Goal: Task Accomplishment & Management: Manage account settings

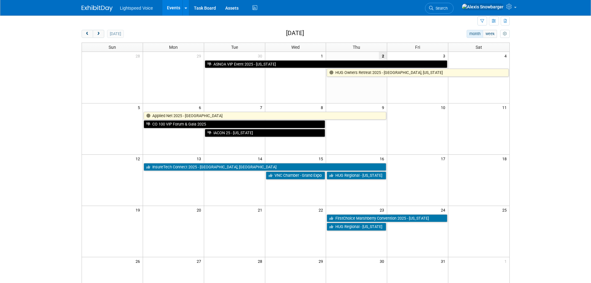
scroll to position [31, 0]
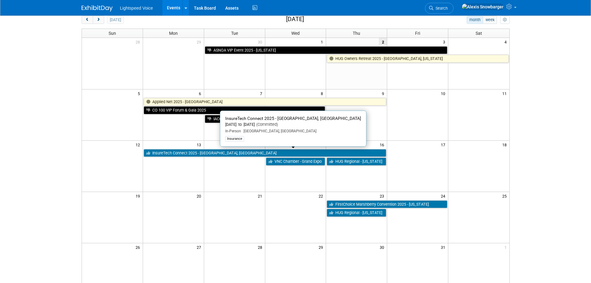
click at [164, 151] on link "InsureTech Connect 2025 - [GEOGRAPHIC_DATA], [GEOGRAPHIC_DATA]" at bounding box center [265, 153] width 243 height 8
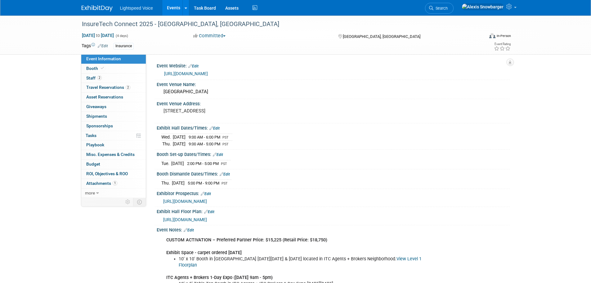
click at [176, 9] on link "Events" at bounding box center [173, 8] width 23 height 16
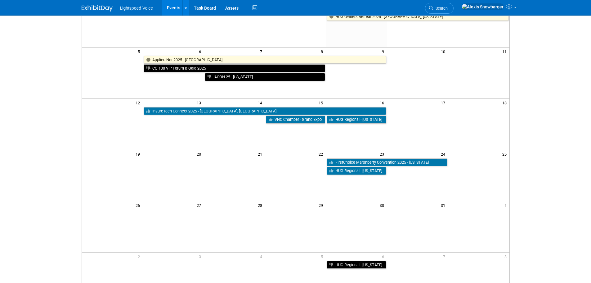
scroll to position [62, 0]
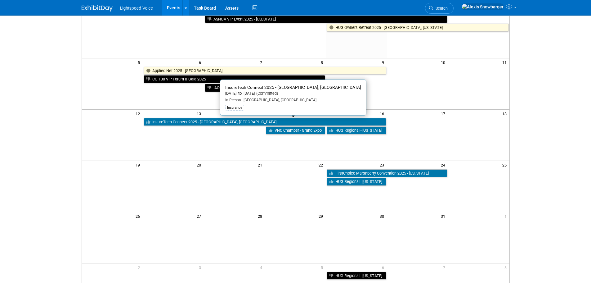
click at [204, 123] on link "InsureTech Connect 2025 - [GEOGRAPHIC_DATA], [GEOGRAPHIC_DATA]" at bounding box center [265, 122] width 243 height 8
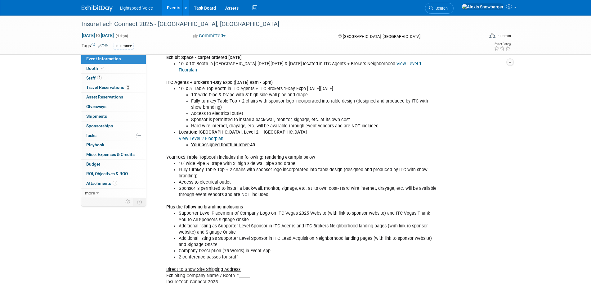
scroll to position [186, 0]
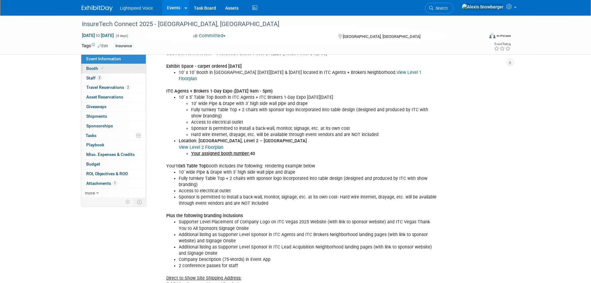
click at [116, 69] on link "Booth" at bounding box center [113, 68] width 65 height 9
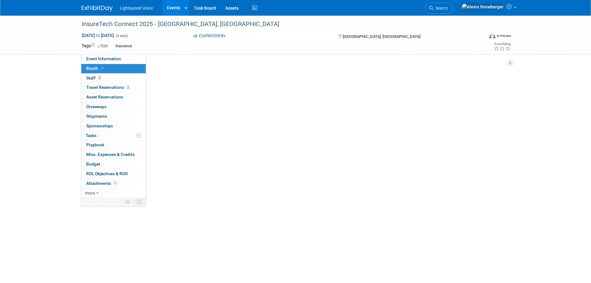
scroll to position [0, 0]
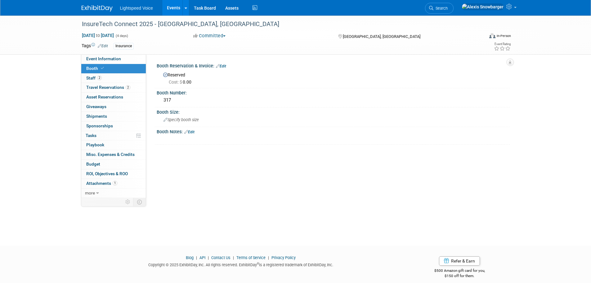
drag, startPoint x: 117, startPoint y: 60, endPoint x: 125, endPoint y: 71, distance: 13.9
click at [117, 60] on span "Event Information" at bounding box center [103, 58] width 35 height 5
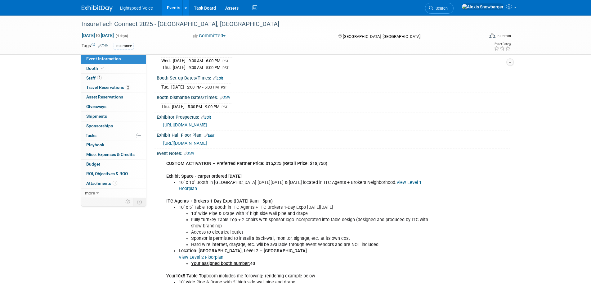
scroll to position [124, 0]
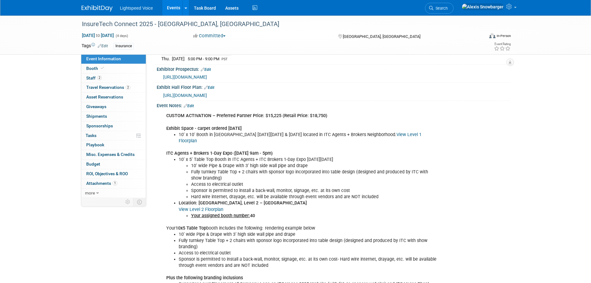
click at [176, 7] on link "Events" at bounding box center [173, 8] width 23 height 16
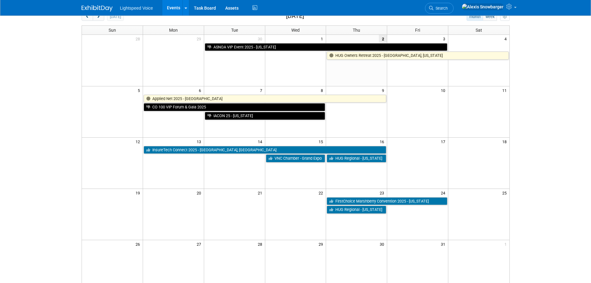
scroll to position [31, 0]
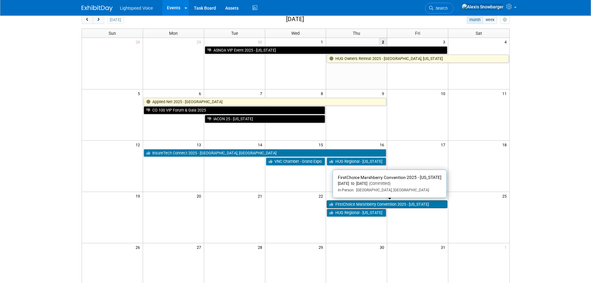
click at [343, 207] on link "FirstChoice Marshberry Convention 2025 - [US_STATE]" at bounding box center [387, 204] width 121 height 8
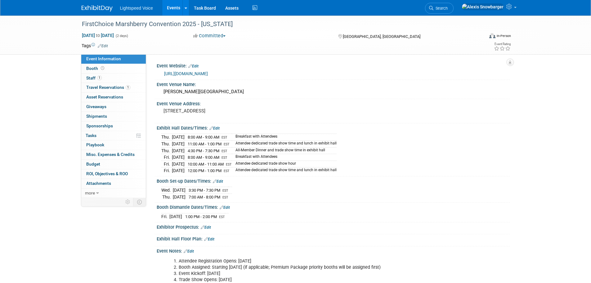
drag, startPoint x: 173, startPoint y: 9, endPoint x: 174, endPoint y: 13, distance: 3.8
click at [173, 9] on link "Events" at bounding box center [173, 8] width 23 height 16
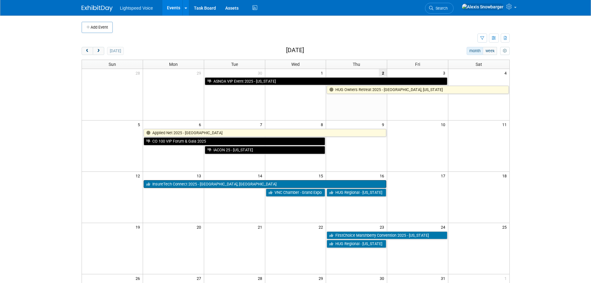
click at [178, 181] on link "InsureTech Connect 2025 - [GEOGRAPHIC_DATA], [GEOGRAPHIC_DATA]" at bounding box center [265, 184] width 243 height 8
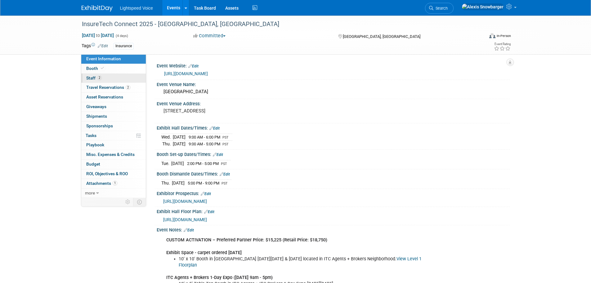
click at [106, 78] on link "2 Staff 2" at bounding box center [113, 78] width 65 height 9
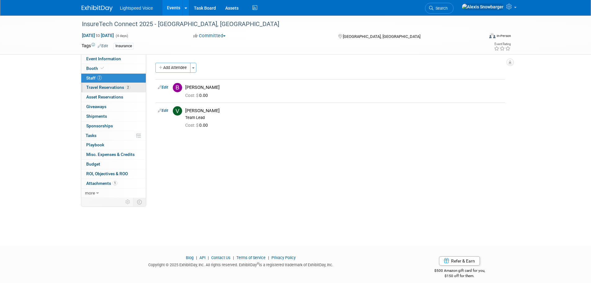
click at [112, 86] on span "Travel Reservations 2" at bounding box center [108, 87] width 44 height 5
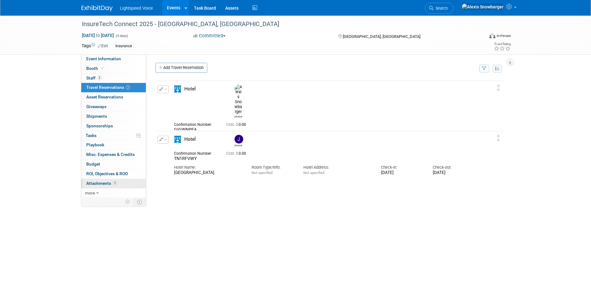
click at [102, 182] on span "Attachments 1" at bounding box center [101, 183] width 31 height 5
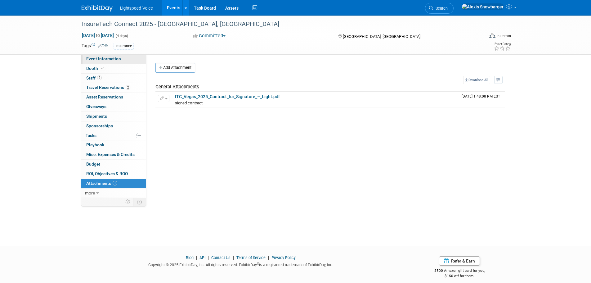
click at [110, 60] on span "Event Information" at bounding box center [103, 58] width 35 height 5
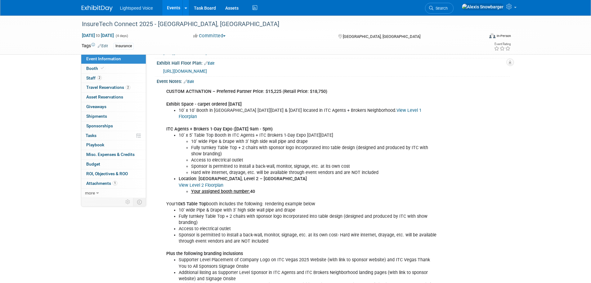
scroll to position [124, 0]
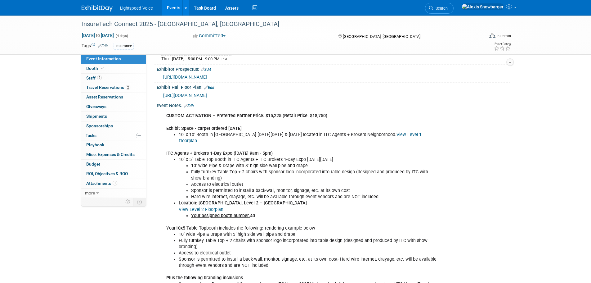
click at [192, 104] on link "Edit" at bounding box center [189, 106] width 10 height 4
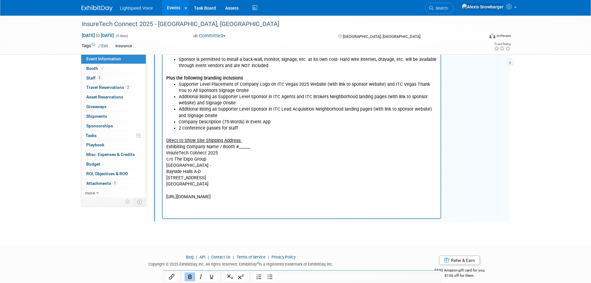
scroll to position [328, 0]
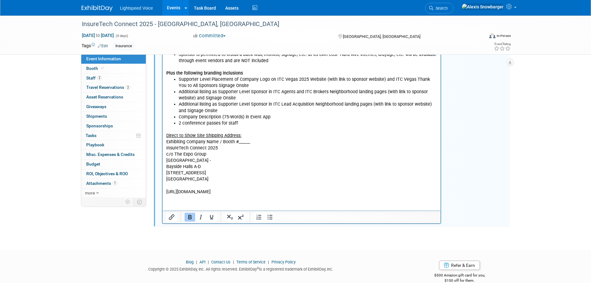
click at [199, 181] on p "Direct to Show Site Shipping Address: Exhibiting Company Name / Booth #______ I…" at bounding box center [301, 161] width 271 height 69
drag, startPoint x: 218, startPoint y: 179, endPoint x: 320, endPoint y: 43, distance: 169.7
click at [162, 139] on html "CUSTOM ACTIVATION – Preferred Partner Price: $15,225 (Retail Price: $18,750) Ex…" at bounding box center [301, 50] width 278 height 289
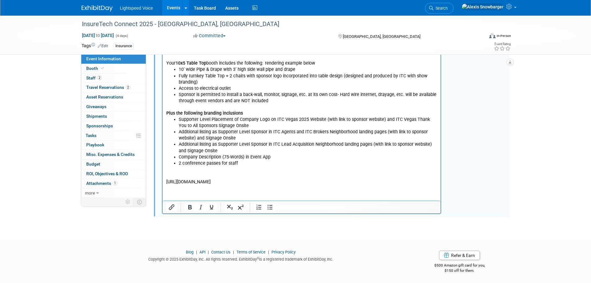
scroll to position [276, 0]
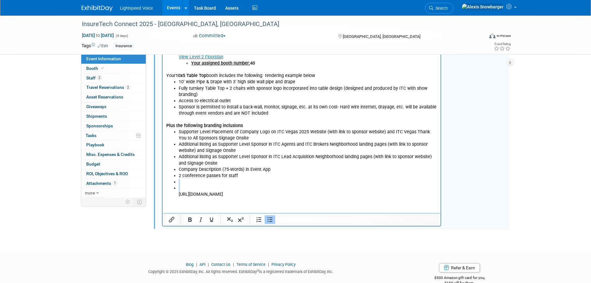
drag, startPoint x: 176, startPoint y: 186, endPoint x: 170, endPoint y: 180, distance: 8.6
click at [170, 180] on ul "Supporter Level Placement of Company Logo on ITC Vegas 2025 Website (with link …" at bounding box center [301, 163] width 271 height 69
click at [266, 219] on icon "Bullet list" at bounding box center [269, 219] width 7 height 7
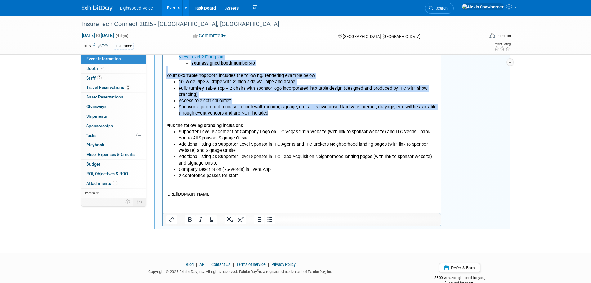
click at [193, 188] on p "https://vegas.insuretechconnect.com/networking-opportunities/parties" at bounding box center [301, 191] width 271 height 12
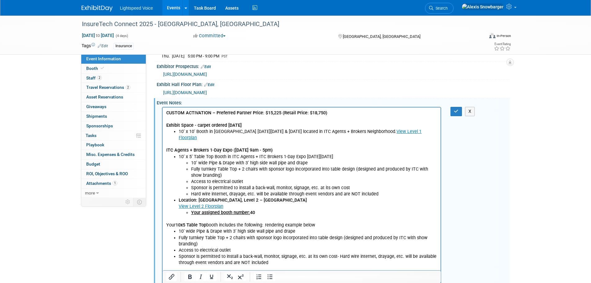
scroll to position [121, 0]
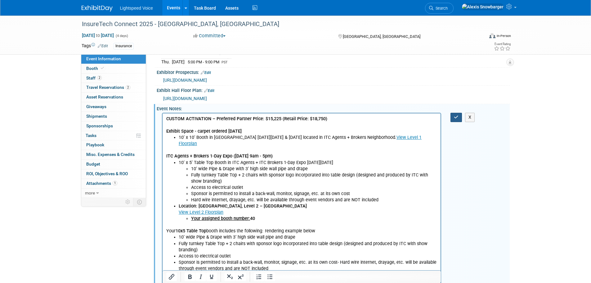
click at [456, 118] on icon "button" at bounding box center [456, 117] width 5 height 4
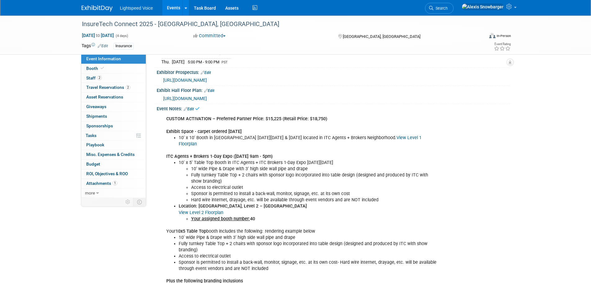
scroll to position [0, 0]
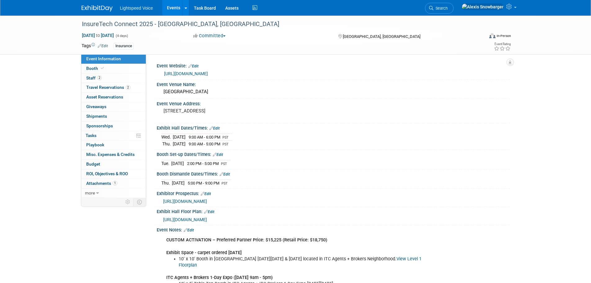
click at [173, 11] on link "Events" at bounding box center [173, 8] width 23 height 16
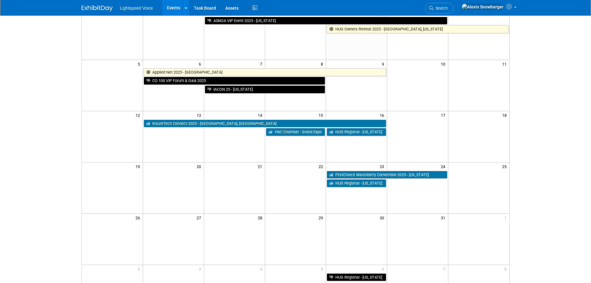
scroll to position [62, 0]
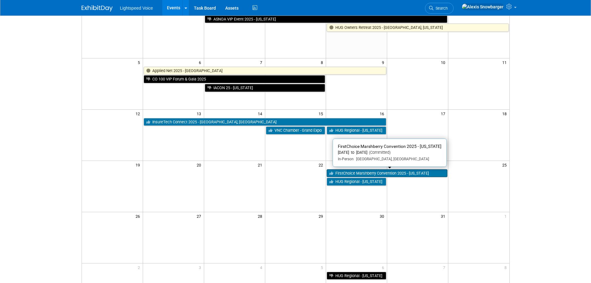
click at [352, 174] on link "FirstChoice Marshberry Convention 2025 - [US_STATE]" at bounding box center [387, 173] width 121 height 8
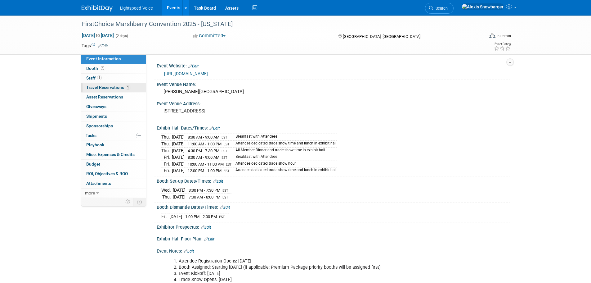
click at [119, 87] on span "Travel Reservations 1" at bounding box center [108, 87] width 44 height 5
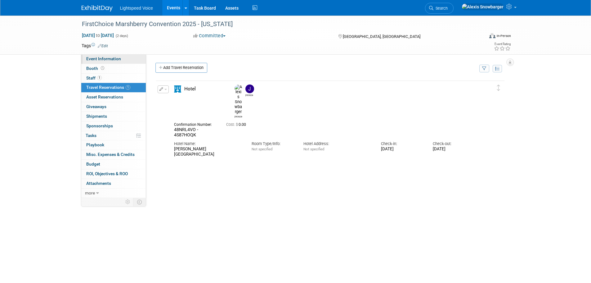
click at [117, 61] on link "Event Information" at bounding box center [113, 58] width 65 height 9
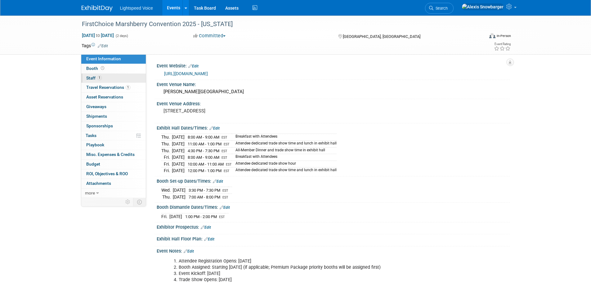
click at [109, 80] on link "1 Staff 1" at bounding box center [113, 78] width 65 height 9
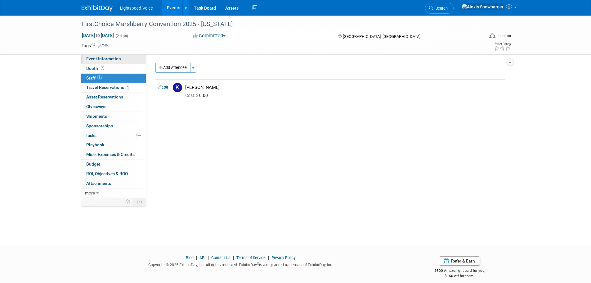
click at [105, 56] on link "Event Information" at bounding box center [113, 58] width 65 height 9
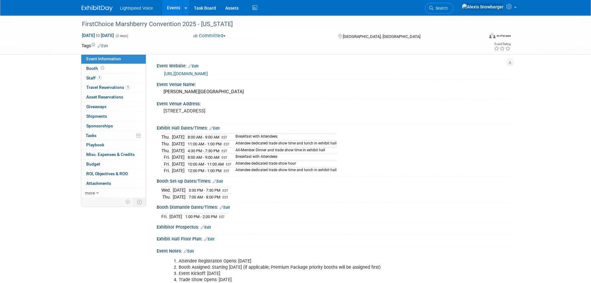
click at [173, 10] on link "Events" at bounding box center [173, 8] width 23 height 16
